Goal: Entertainment & Leisure: Consume media (video, audio)

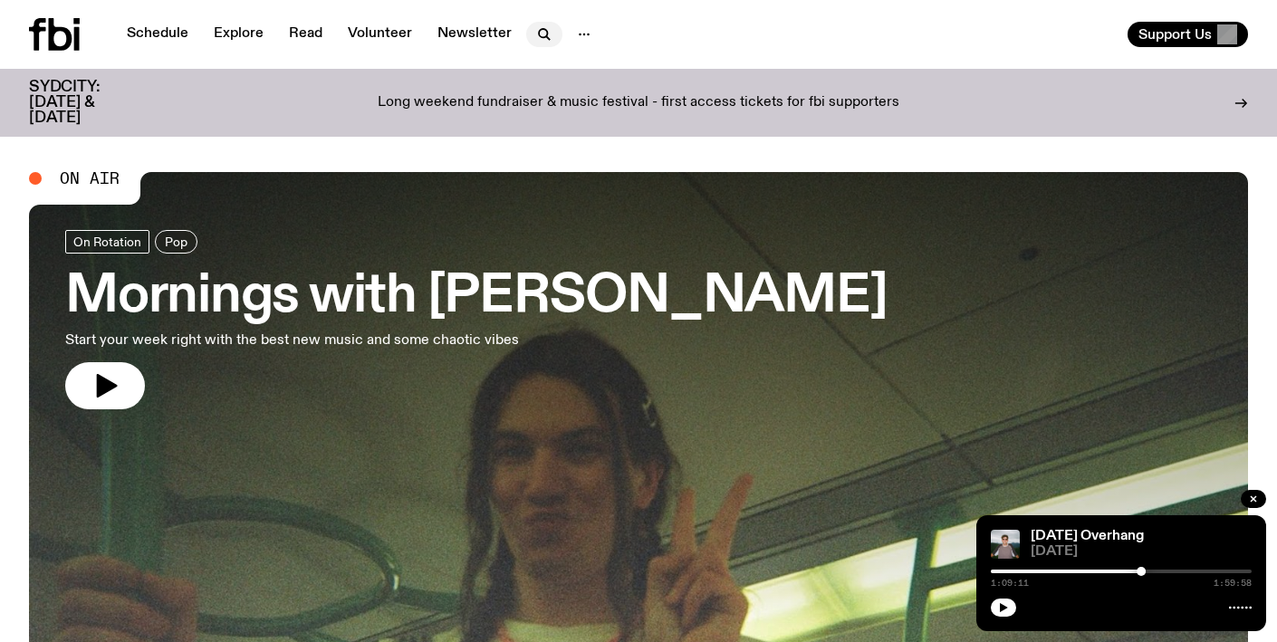
click at [536, 25] on icon "button" at bounding box center [544, 35] width 22 height 22
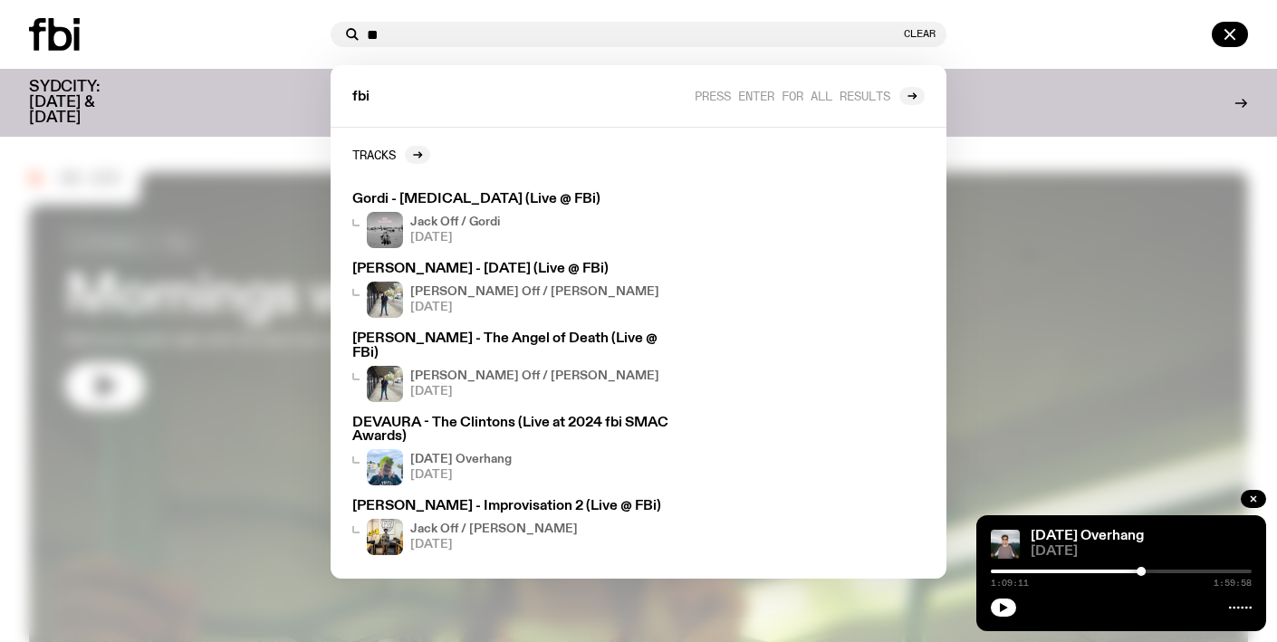
type input "*"
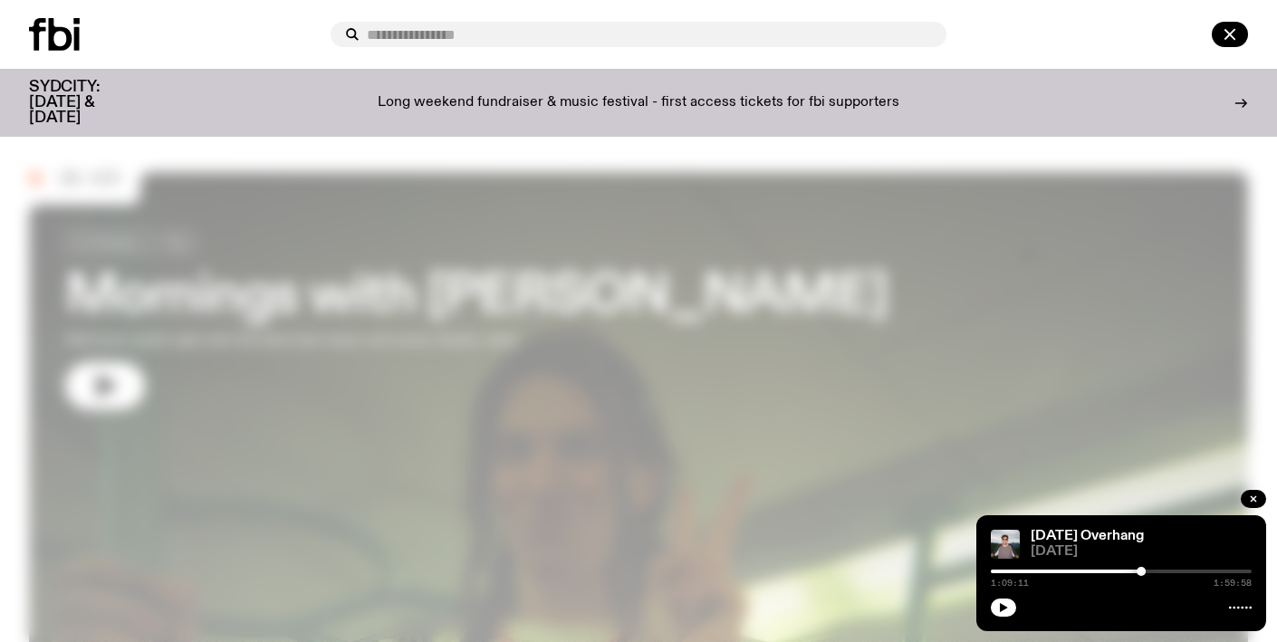
click at [38, 42] on icon at bounding box center [37, 34] width 17 height 33
click at [1227, 43] on icon "button" at bounding box center [1230, 35] width 22 height 22
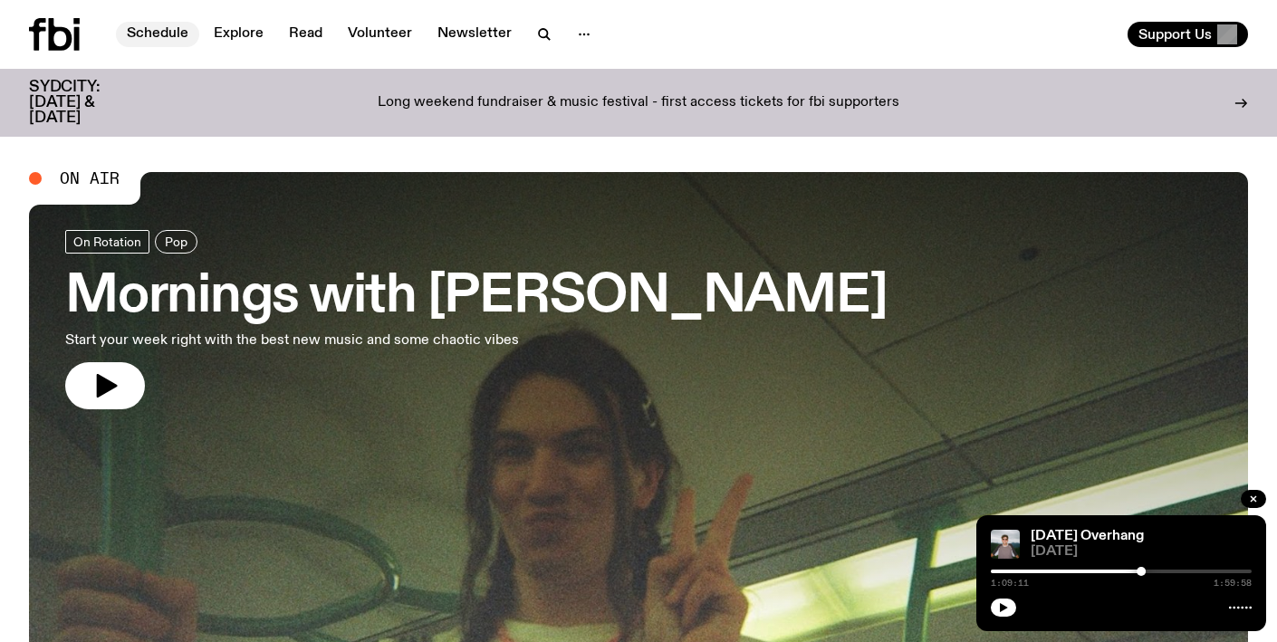
click at [144, 36] on link "Schedule" at bounding box center [157, 34] width 83 height 25
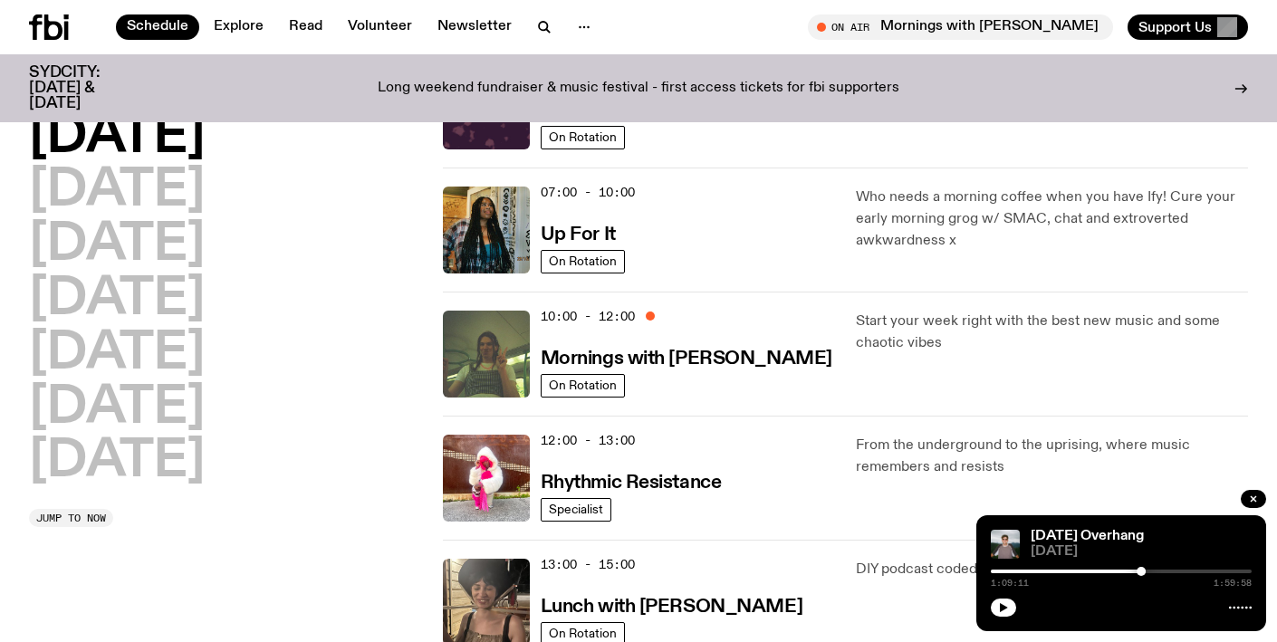
scroll to position [235, 0]
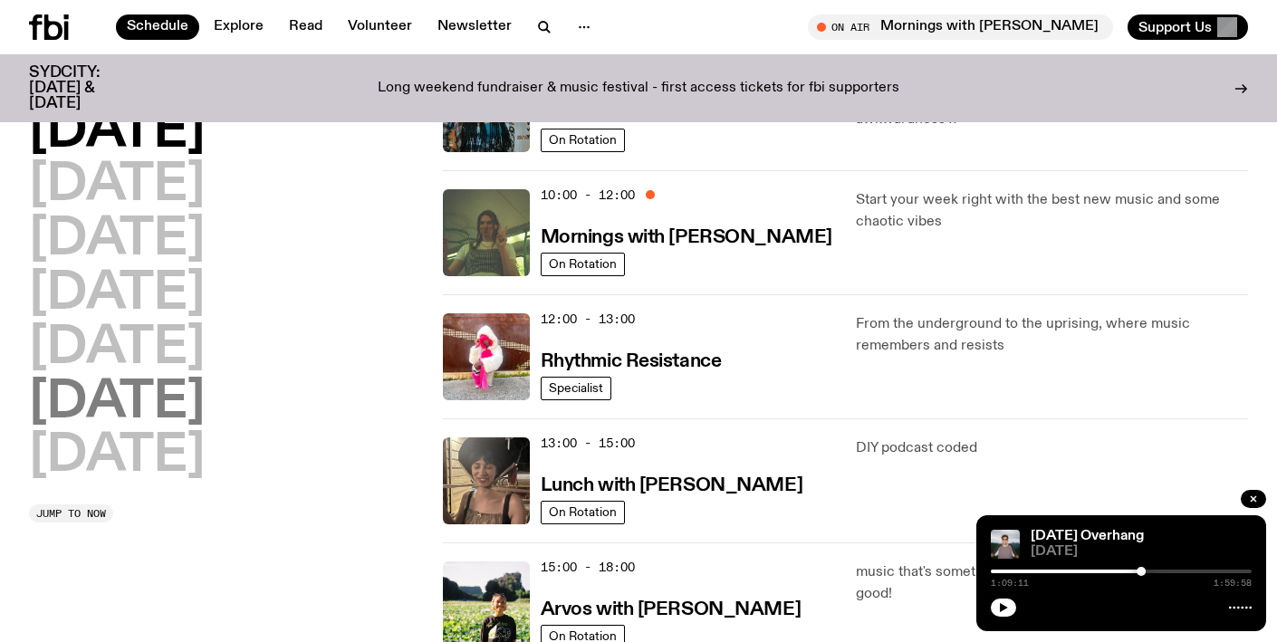
click at [158, 404] on h2 "[DATE]" at bounding box center [117, 403] width 176 height 51
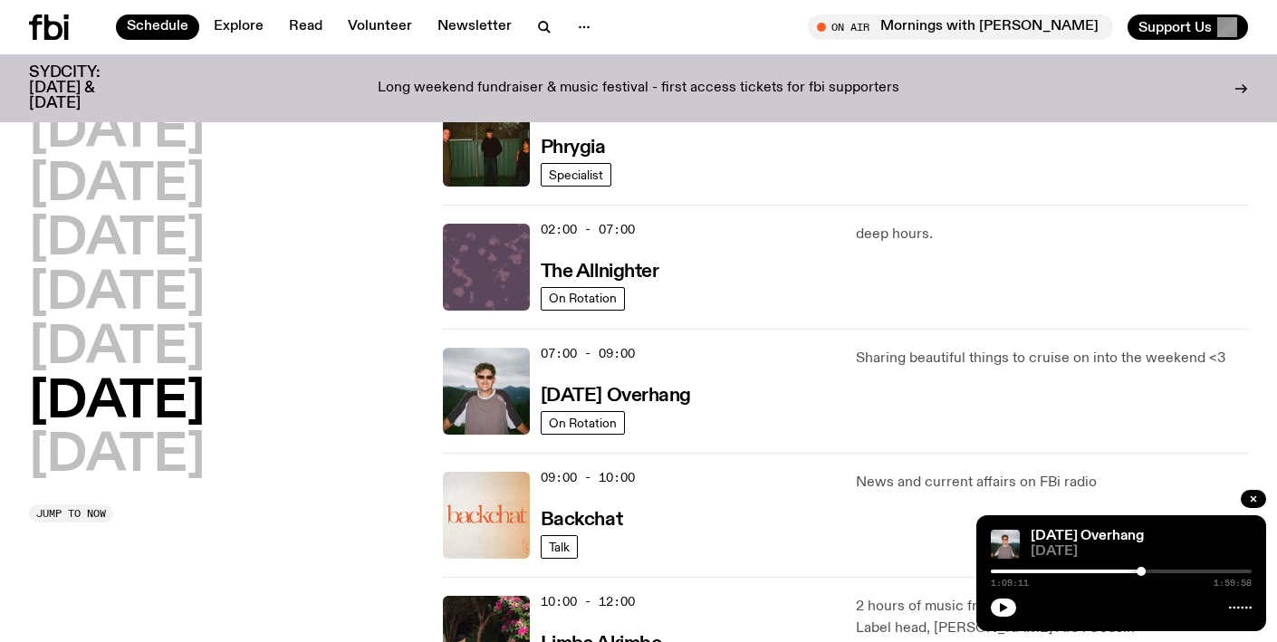
scroll to position [51, 0]
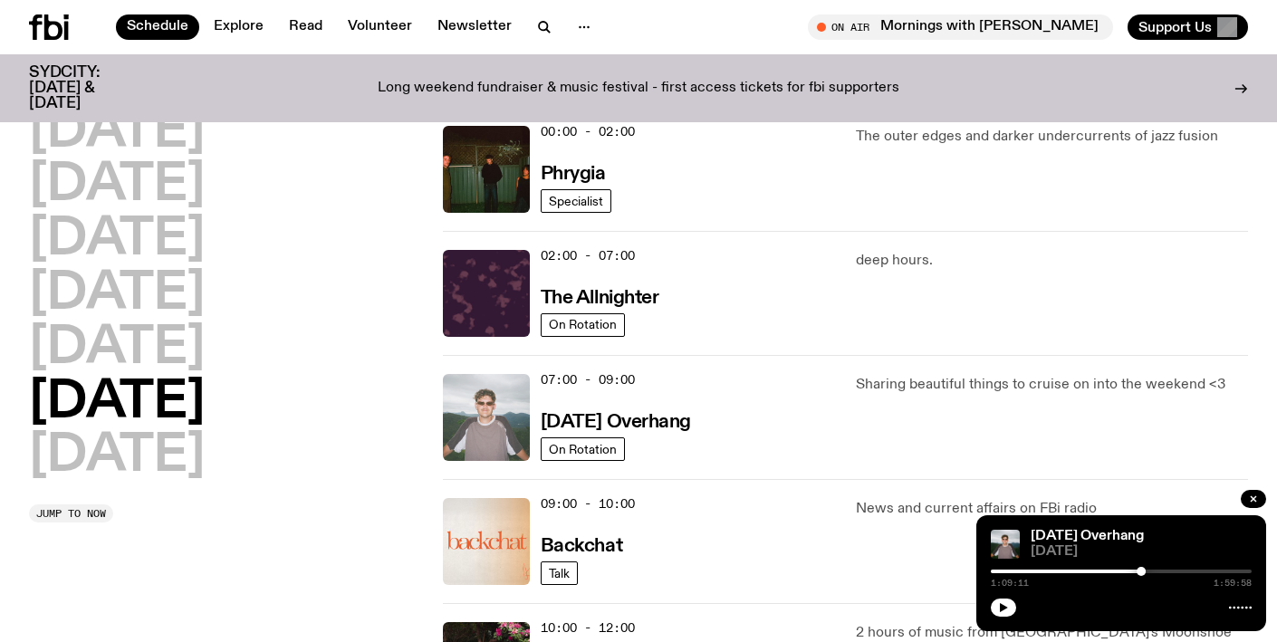
click at [481, 437] on img at bounding box center [486, 417] width 87 height 87
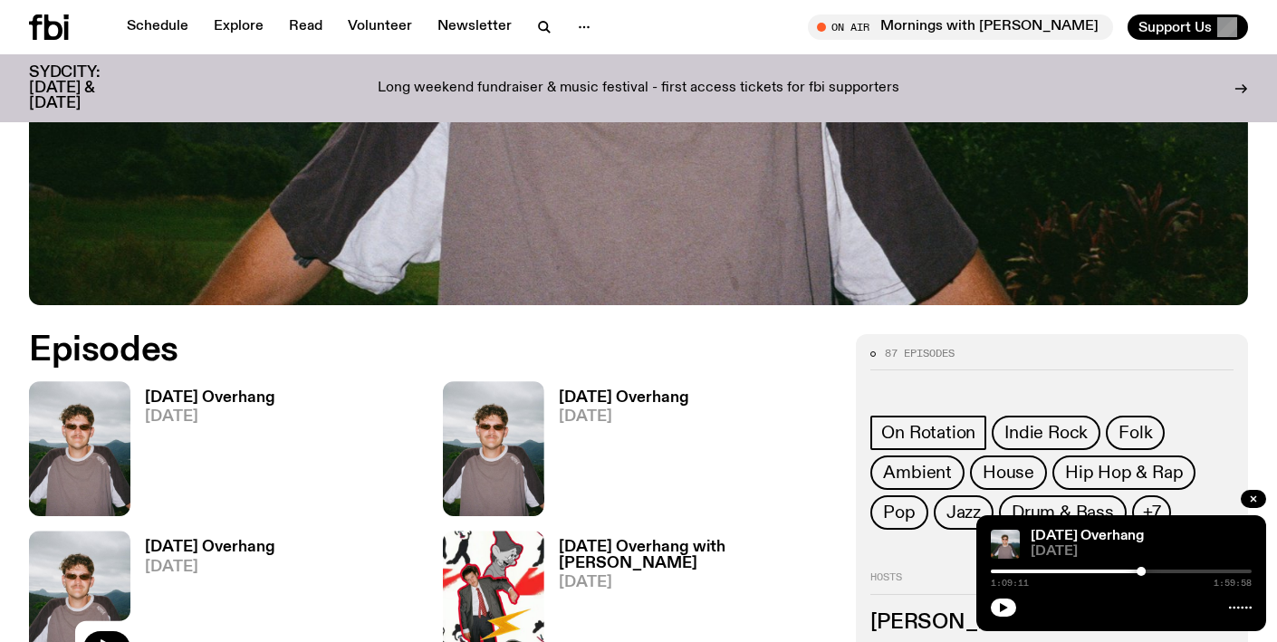
scroll to position [812, 0]
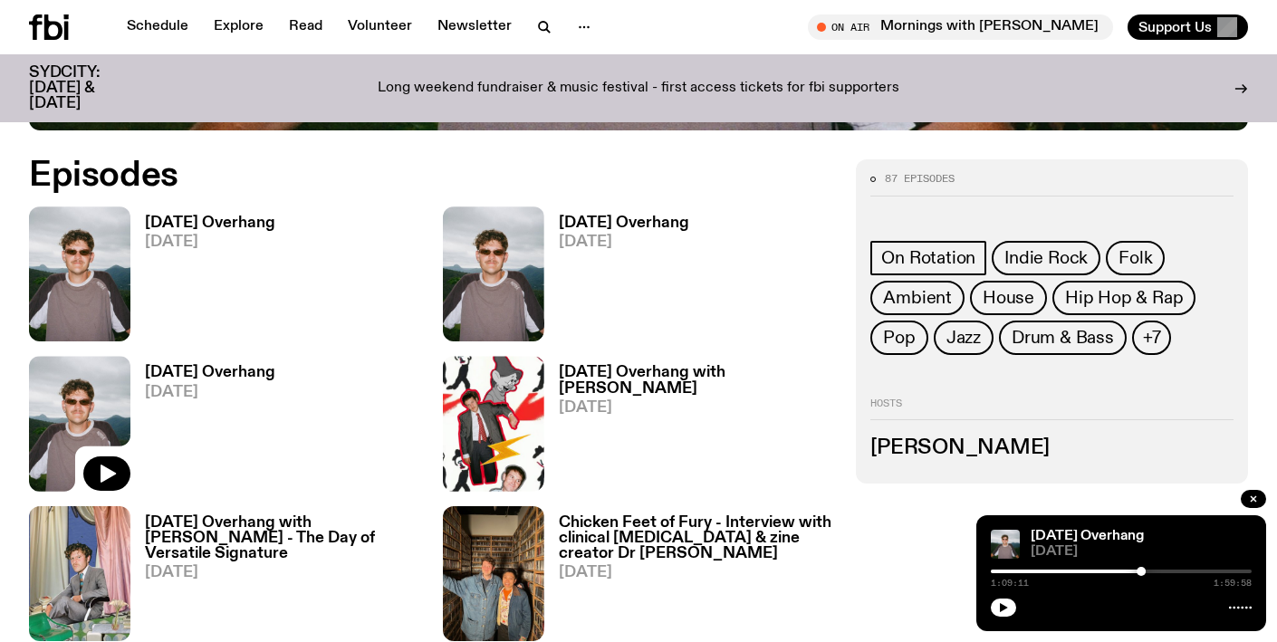
click at [225, 224] on h3 "[DATE] Overhang" at bounding box center [210, 223] width 130 height 15
